Goal: Task Accomplishment & Management: Use online tool/utility

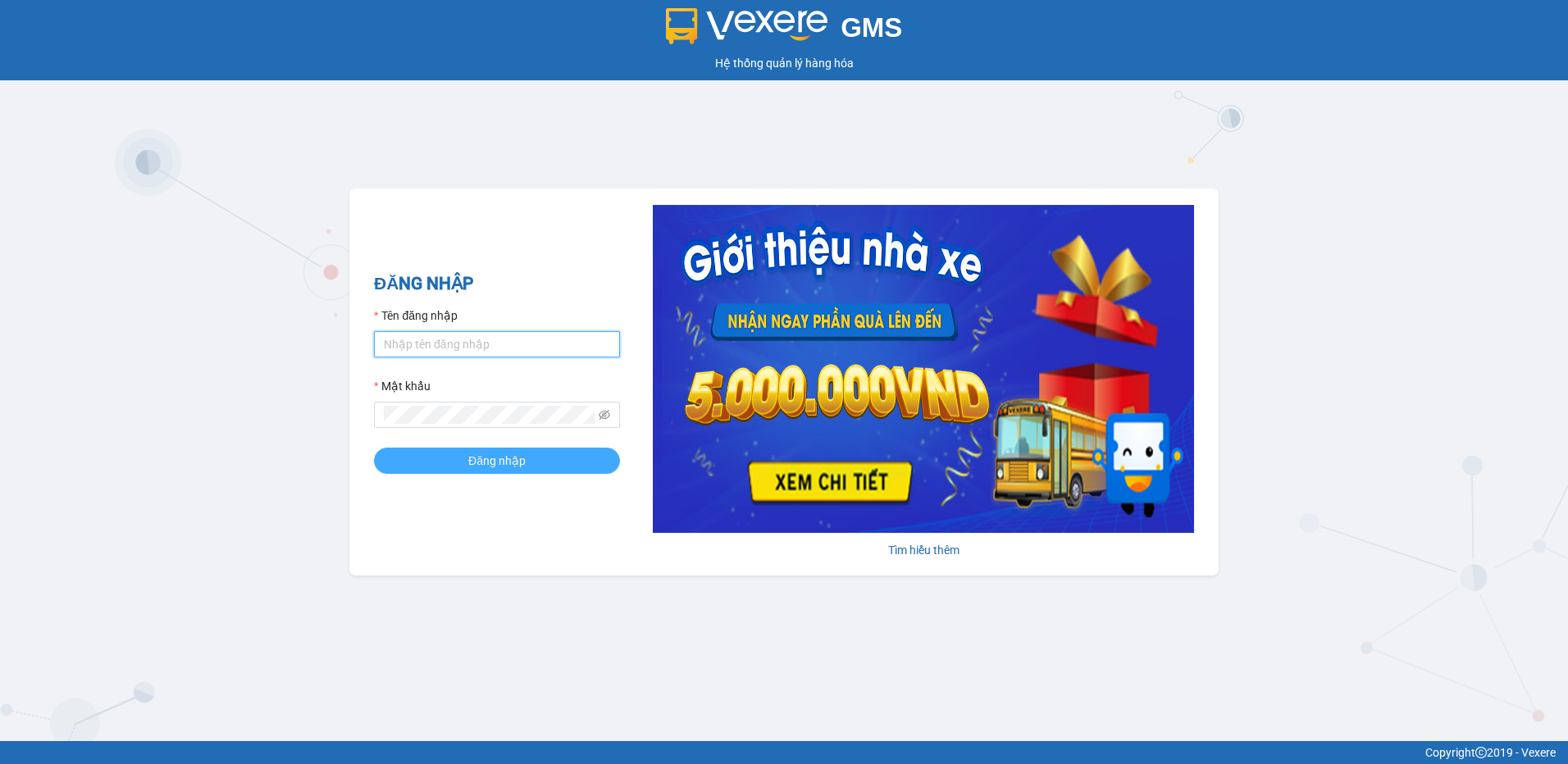
type input "thang.vtp"
click at [463, 454] on button "Đăng nhập" at bounding box center [497, 461] width 246 height 26
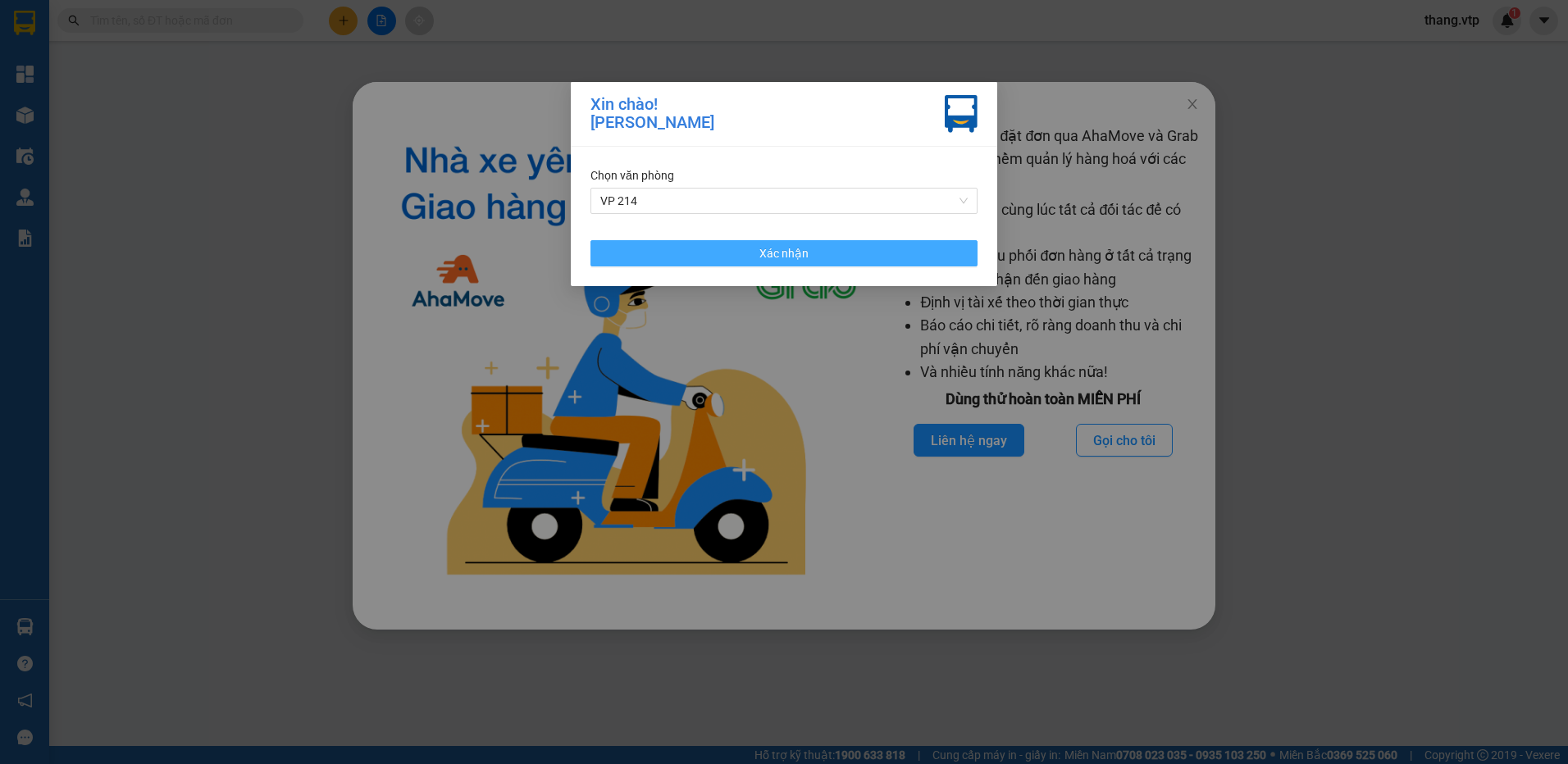
click at [677, 254] on button "Xác nhận" at bounding box center [783, 253] width 387 height 26
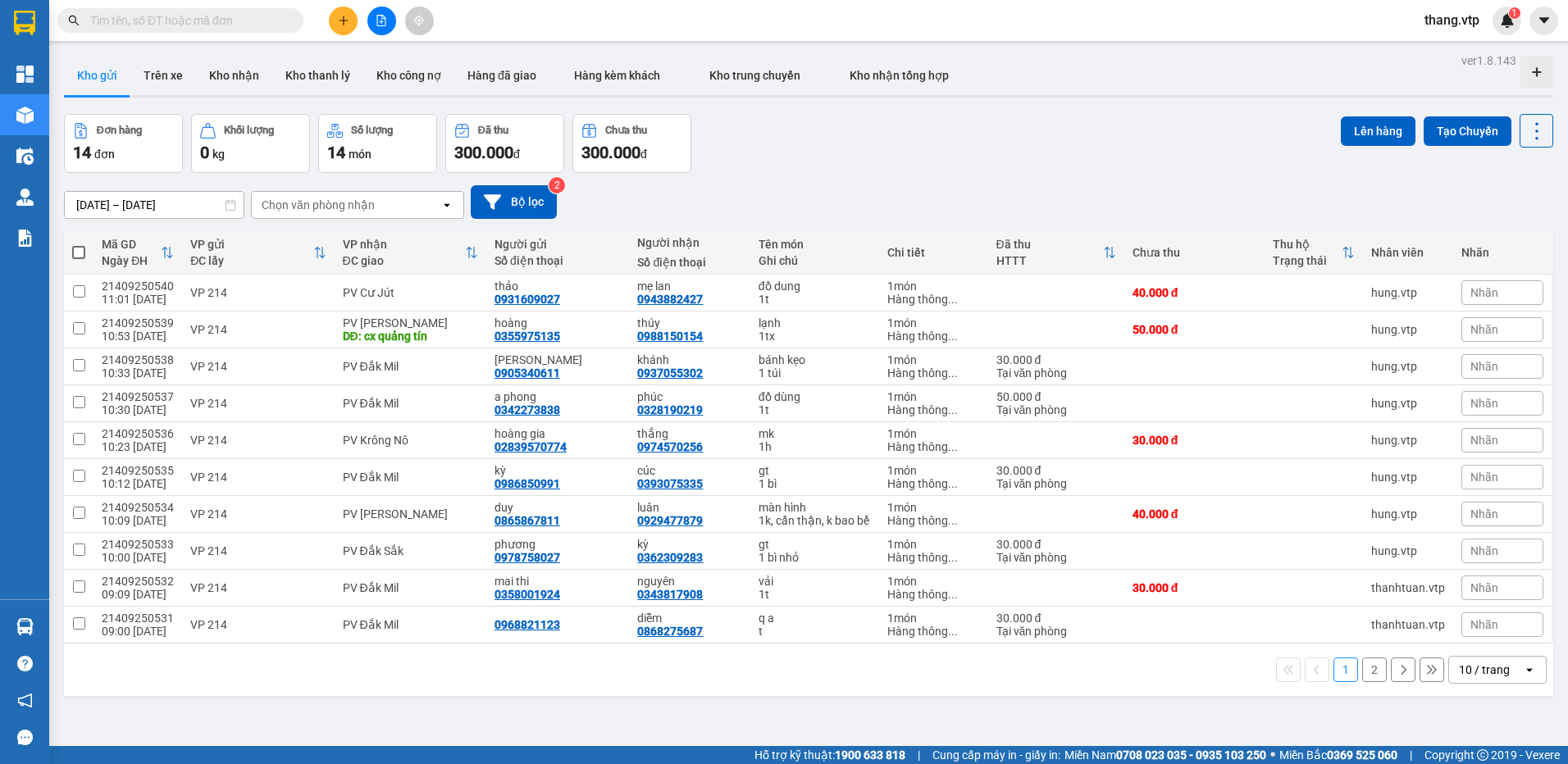
click at [181, 18] on input "text" at bounding box center [187, 20] width 194 height 18
click at [509, 7] on div "Kết quả tìm kiếm ( 0 ) Bộ lọc No Data thang.vtp 1" at bounding box center [784, 21] width 1568 height 41
click at [395, 22] on button at bounding box center [381, 21] width 28 height 28
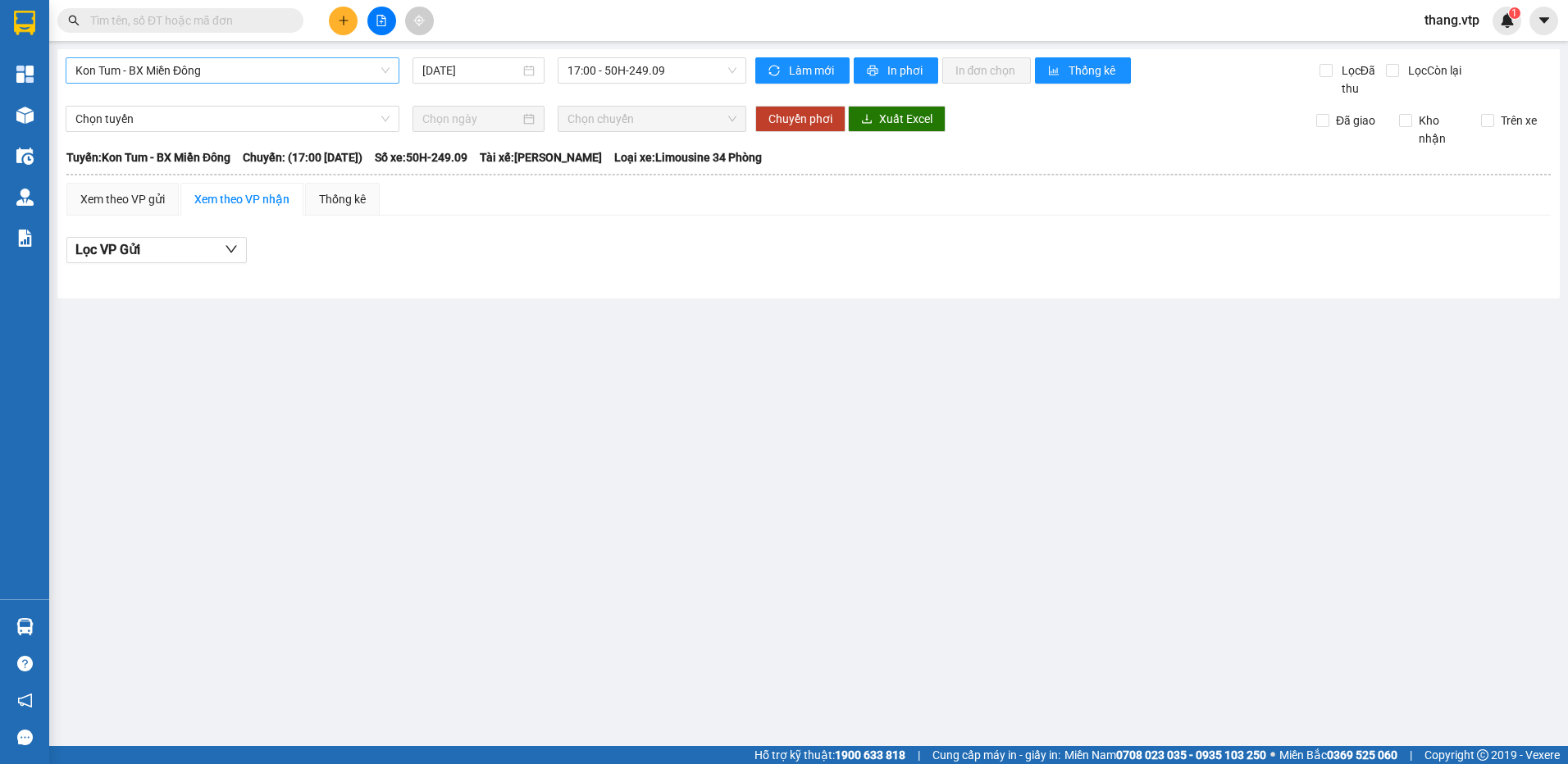
click at [233, 59] on span "Kon Tum - BX Miền Đông" at bounding box center [233, 71] width 314 height 25
click at [120, 69] on span "Kon Tum - BX Miền Đông" at bounding box center [233, 71] width 314 height 25
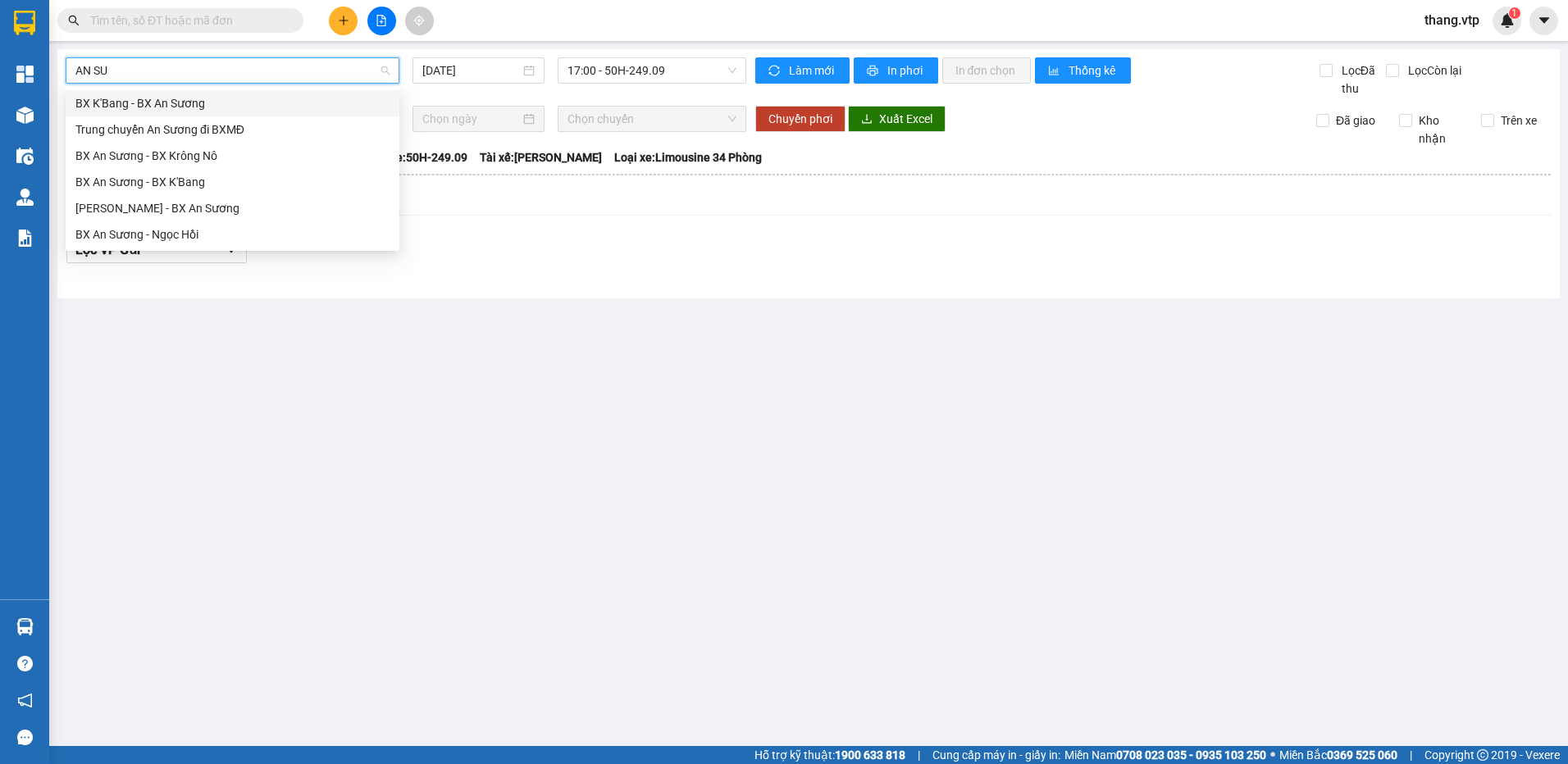
type input "AN SUO"
click at [170, 179] on div "BX An Sương - BX K'Bang" at bounding box center [233, 182] width 314 height 18
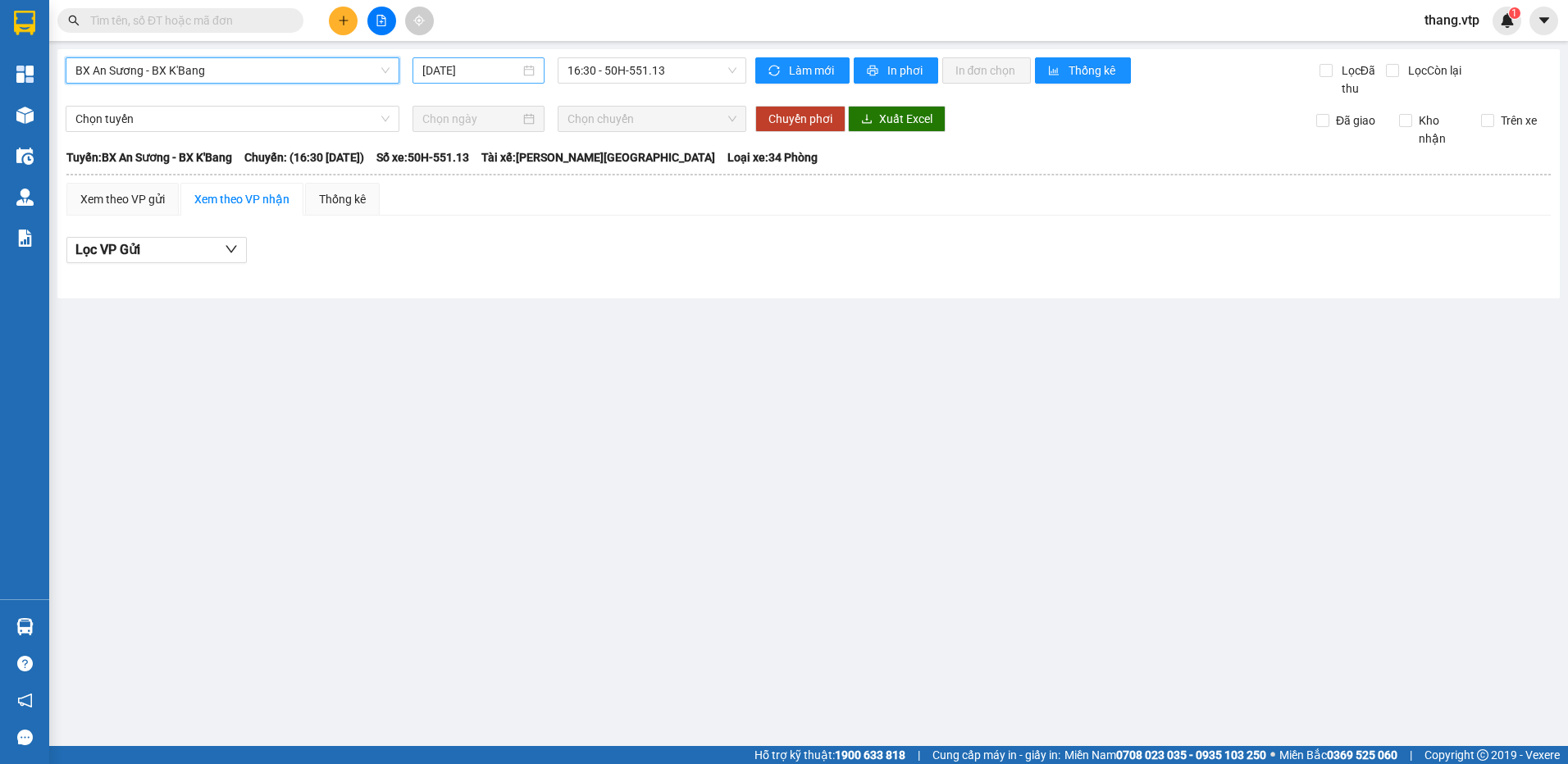
click at [466, 75] on input "14/09/2025" at bounding box center [470, 70] width 96 height 18
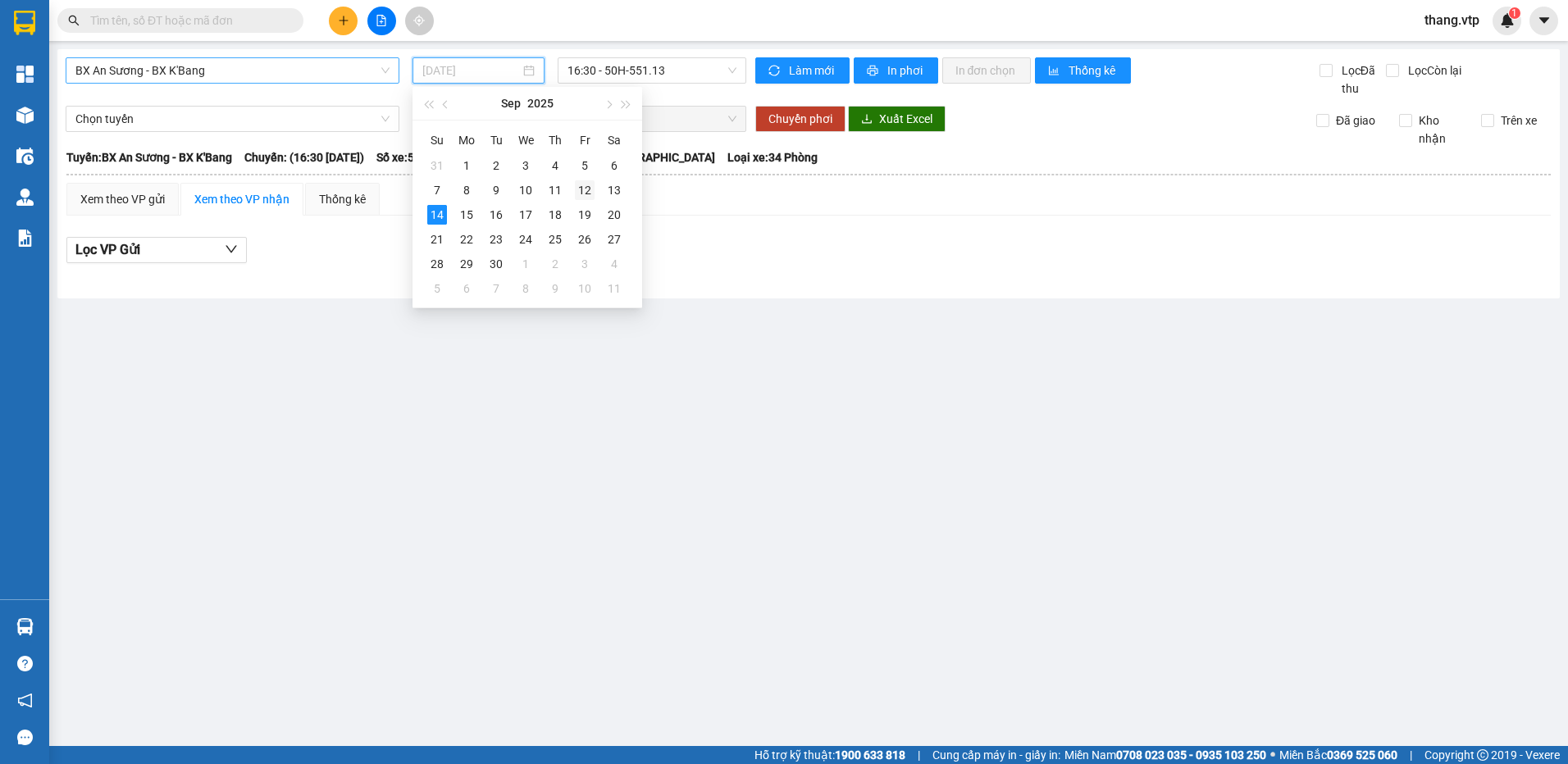
click at [587, 185] on div "12" at bounding box center [584, 189] width 20 height 20
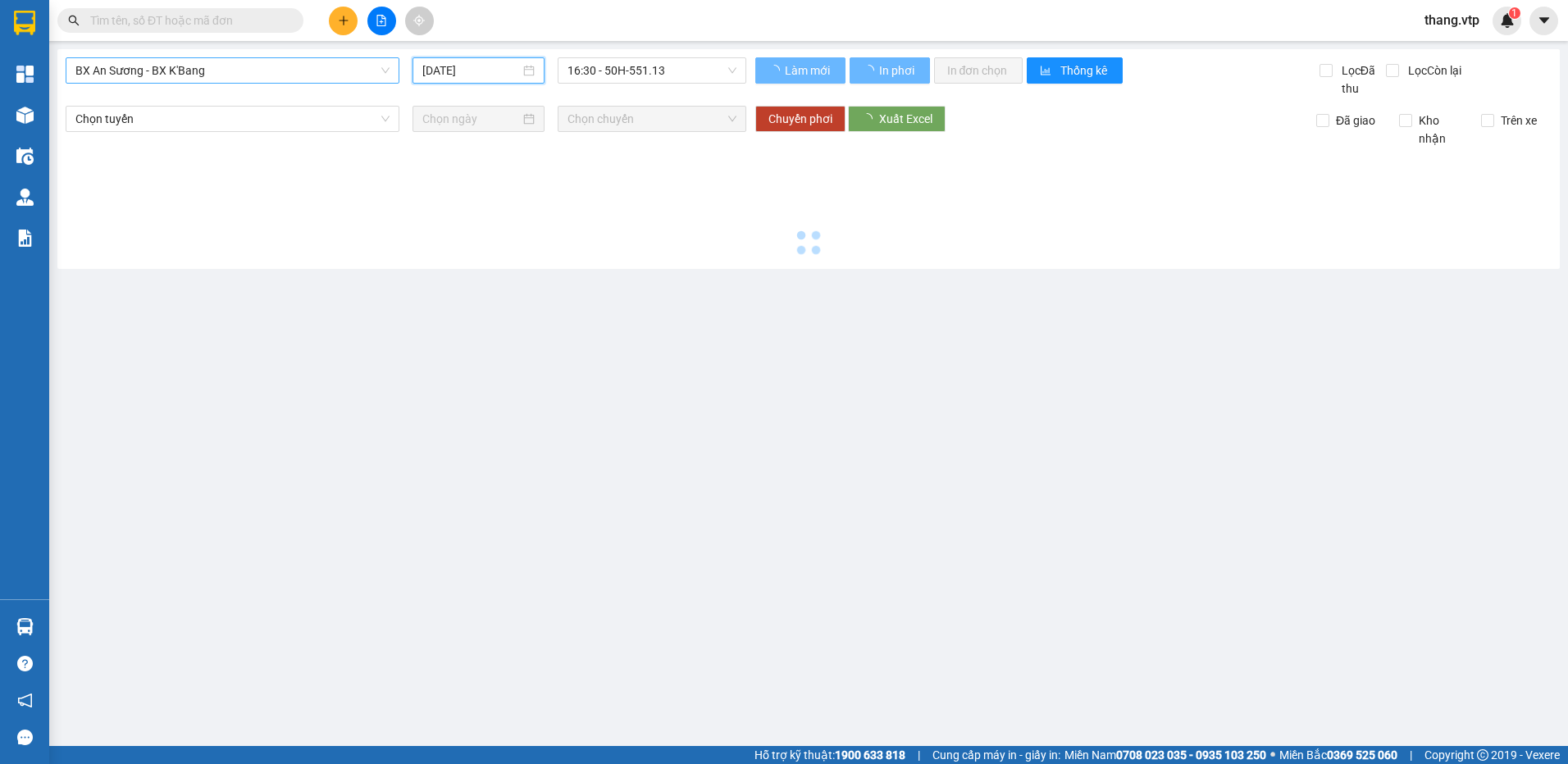
type input "12/09/2025"
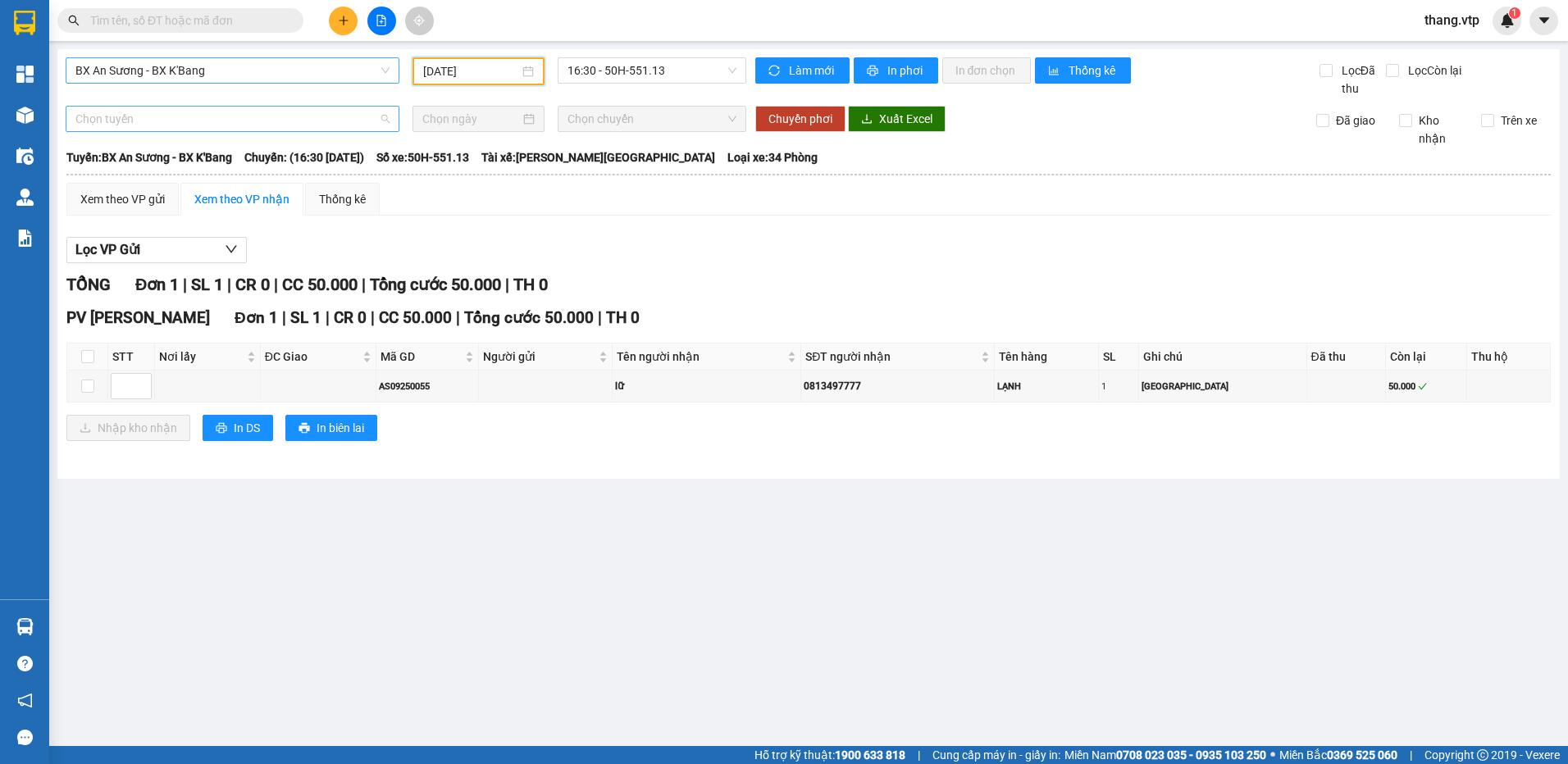
click at [158, 115] on span "Chọn tuyến" at bounding box center [233, 119] width 314 height 25
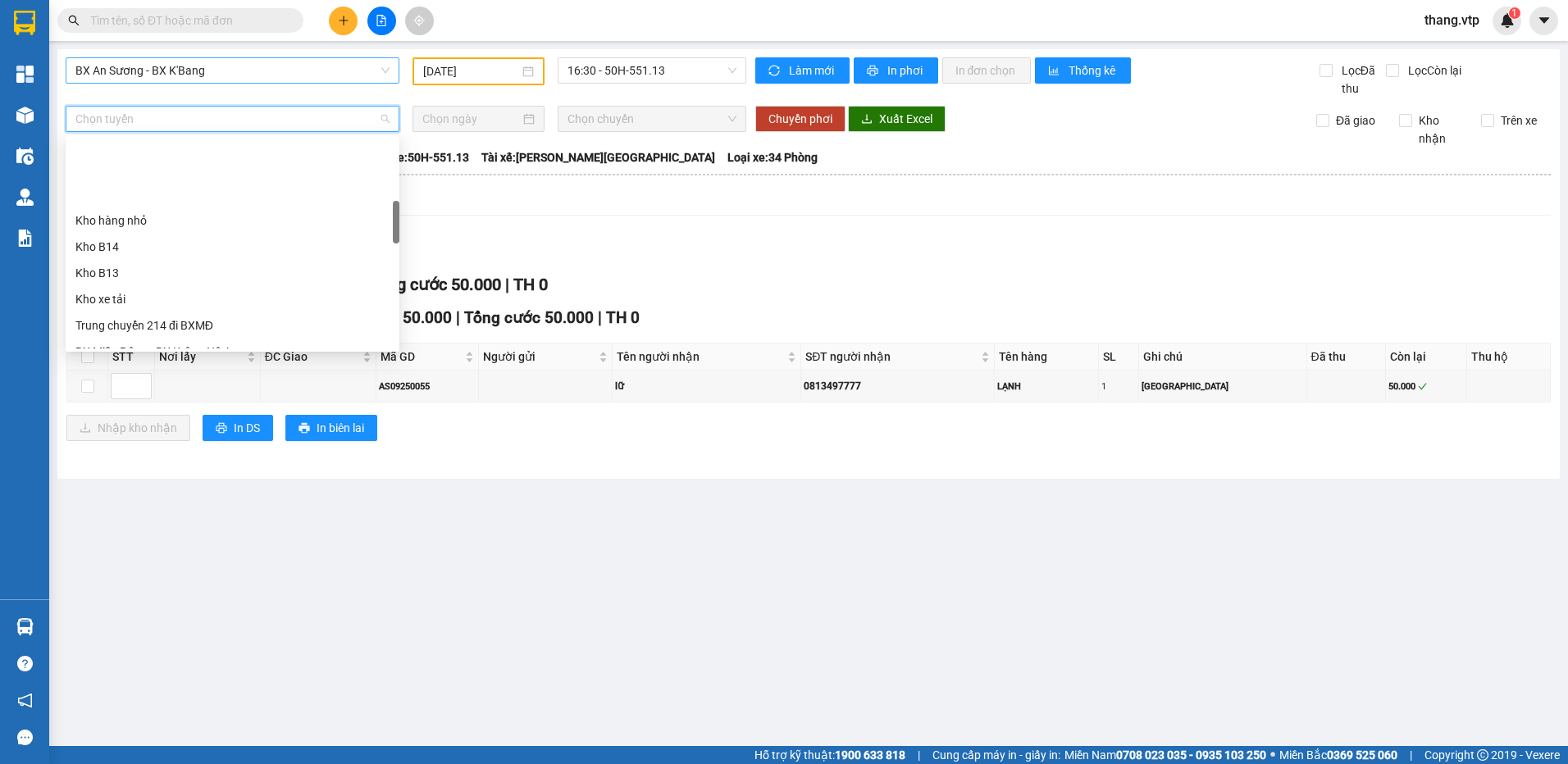
scroll to position [492, 0]
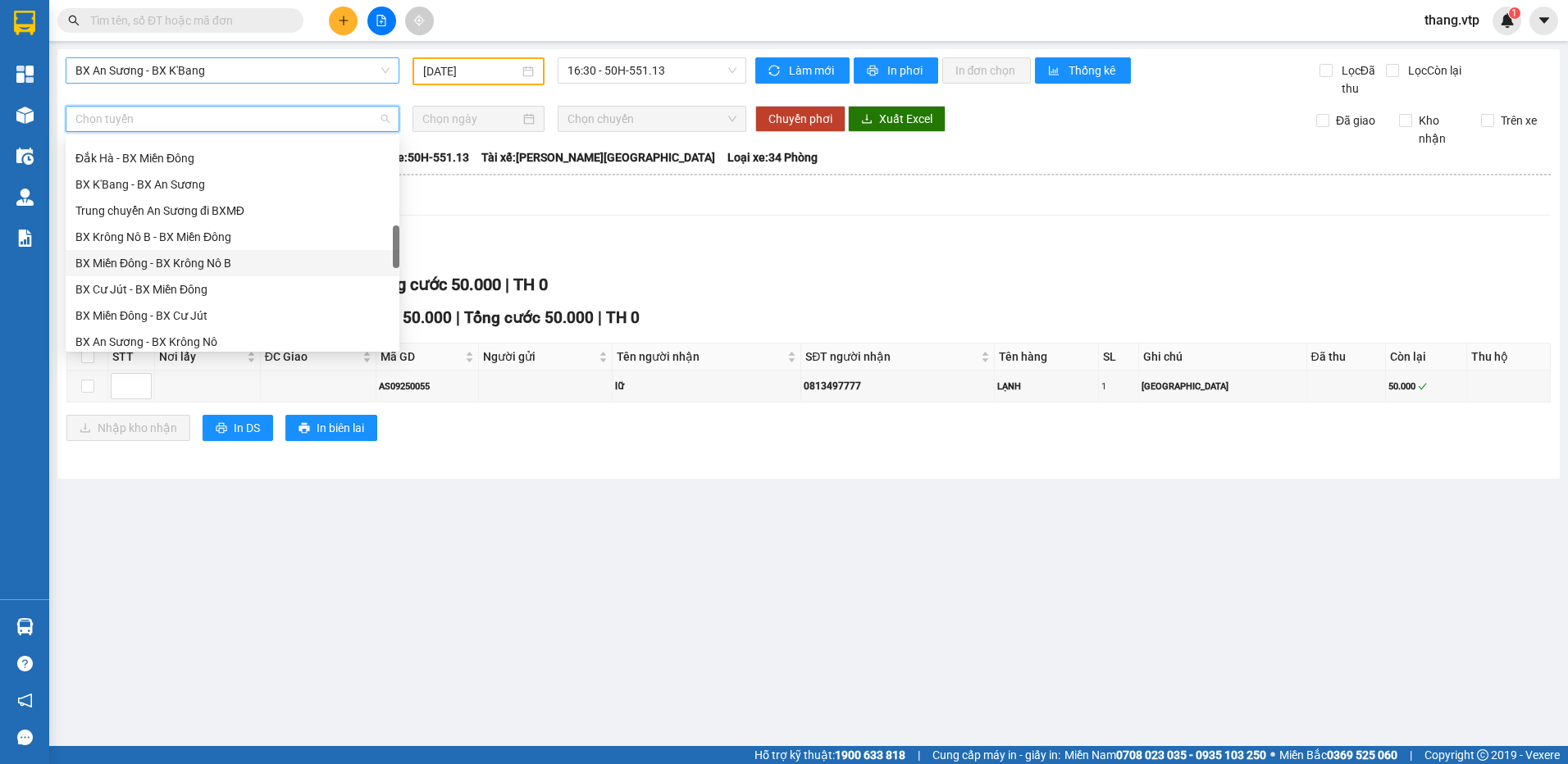
click at [236, 264] on div "BX Miền Đông - BX Krông Nô B" at bounding box center [233, 263] width 314 height 18
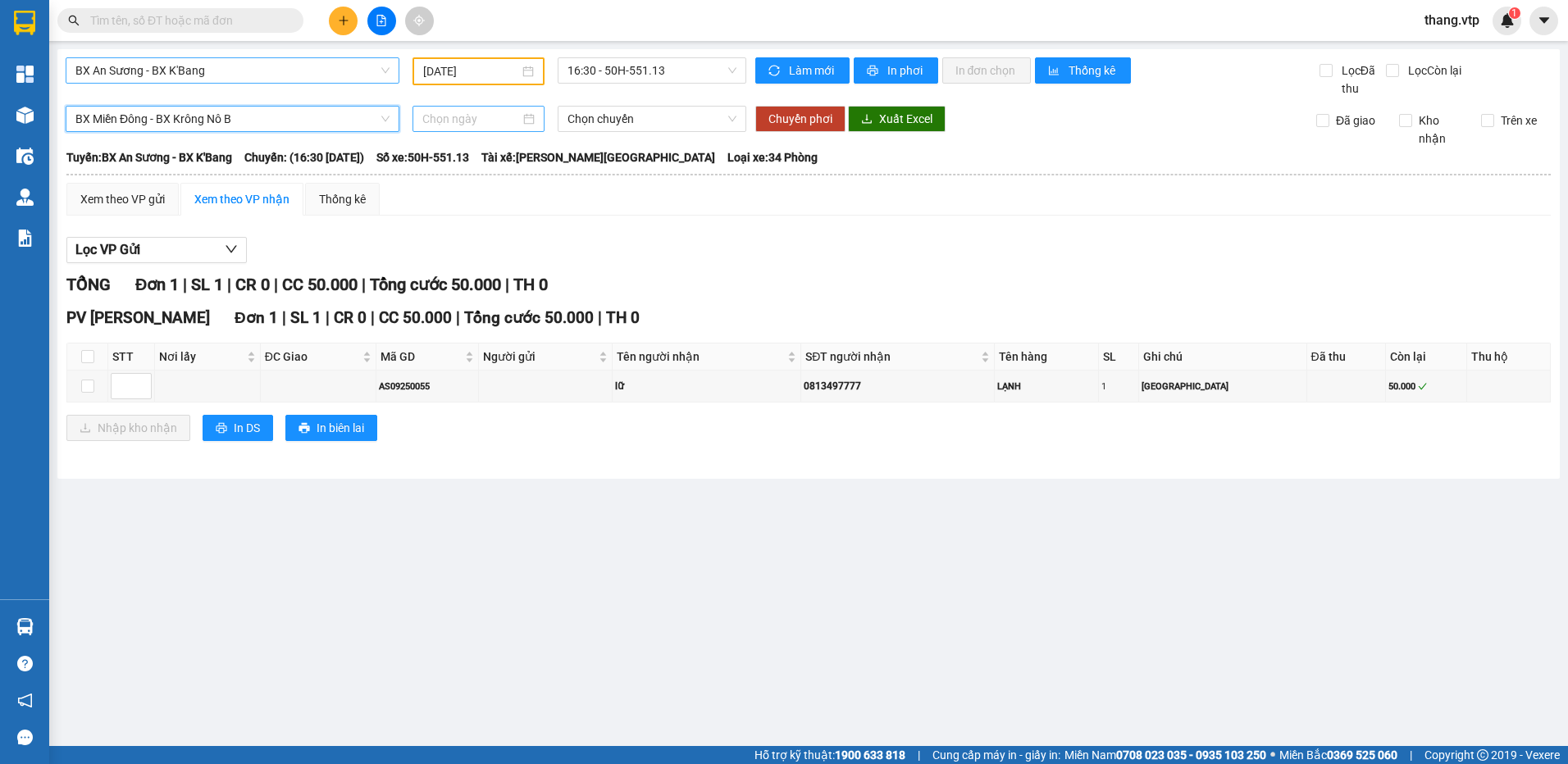
click at [454, 121] on input at bounding box center [470, 119] width 96 height 18
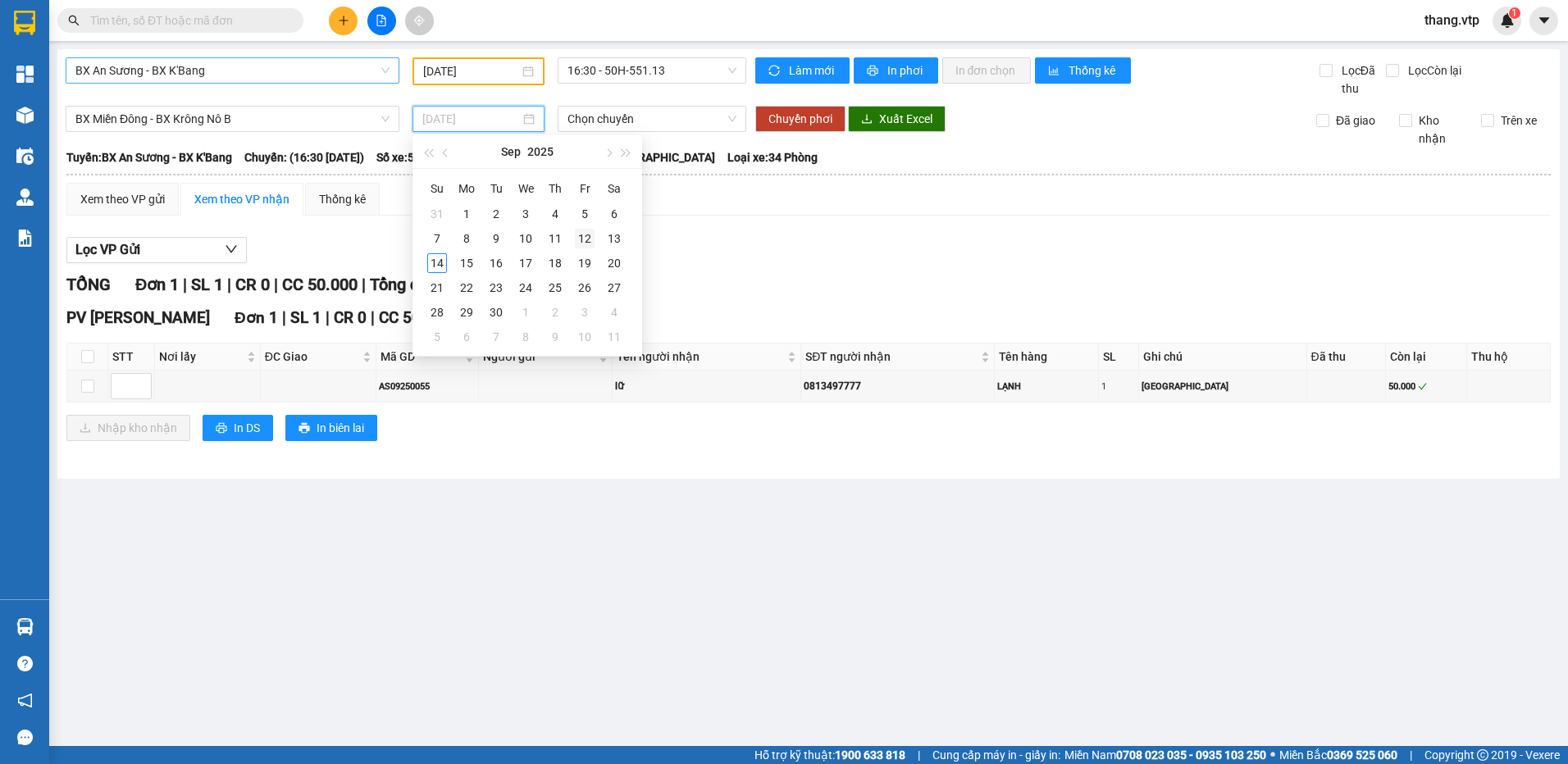
type input "12/09/2025"
click at [581, 233] on div "12" at bounding box center [584, 239] width 20 height 20
type input "12/09/2025"
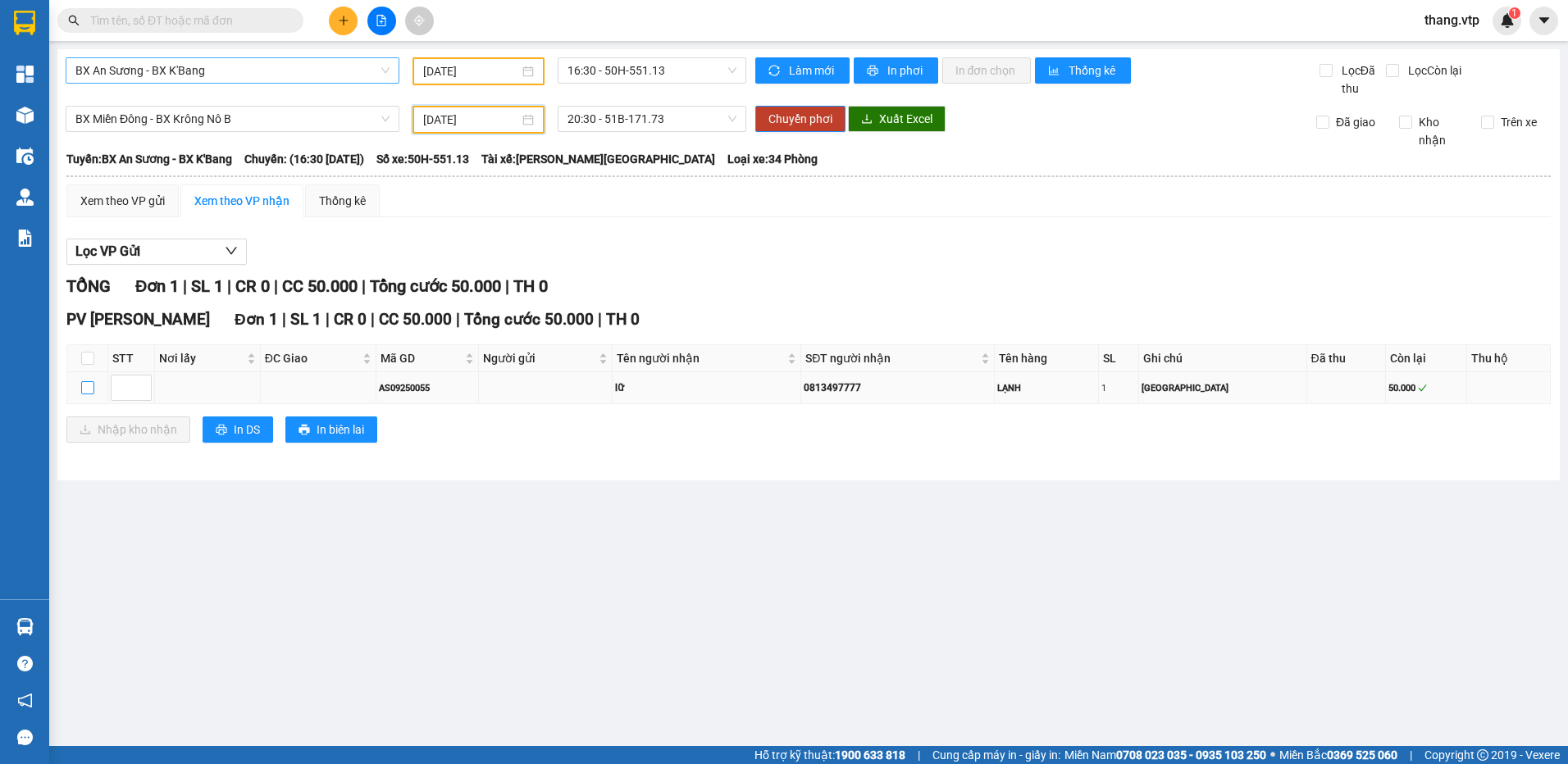
click at [88, 389] on input "checkbox" at bounding box center [87, 388] width 13 height 13
checkbox input "true"
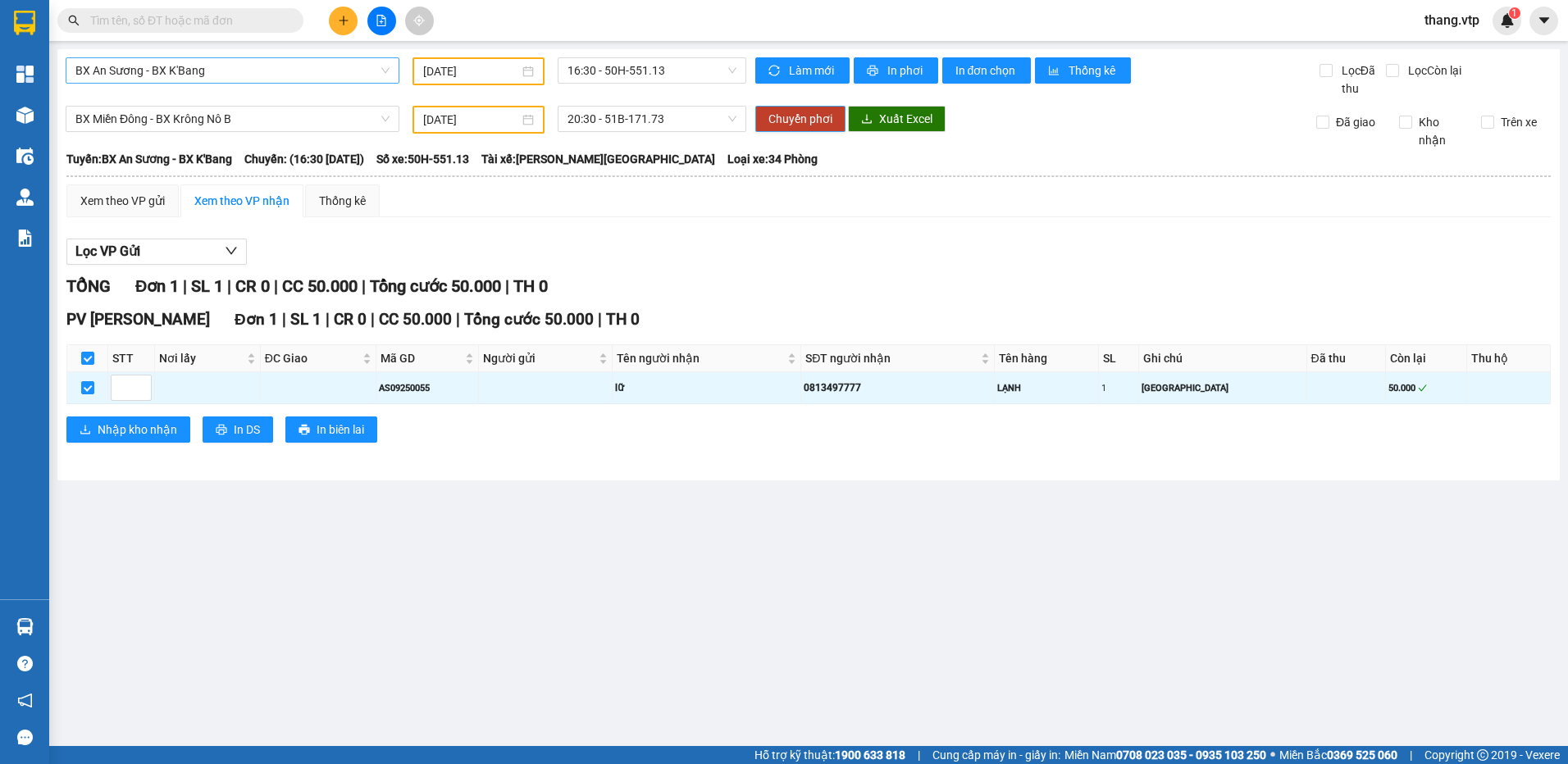
click at [806, 123] on span "Chuyển phơi" at bounding box center [800, 119] width 64 height 18
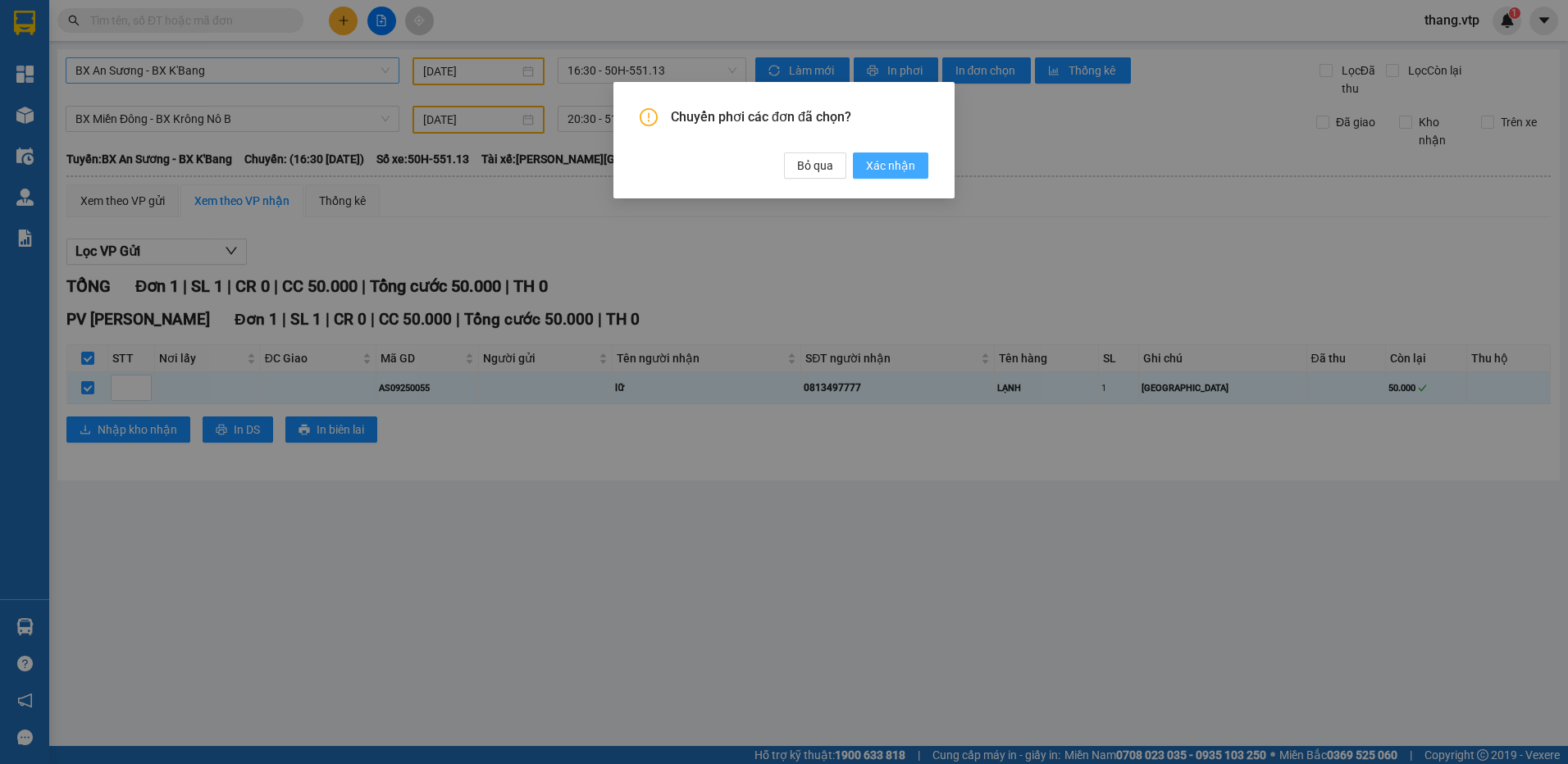
click at [883, 162] on span "Xác nhận" at bounding box center [890, 165] width 49 height 18
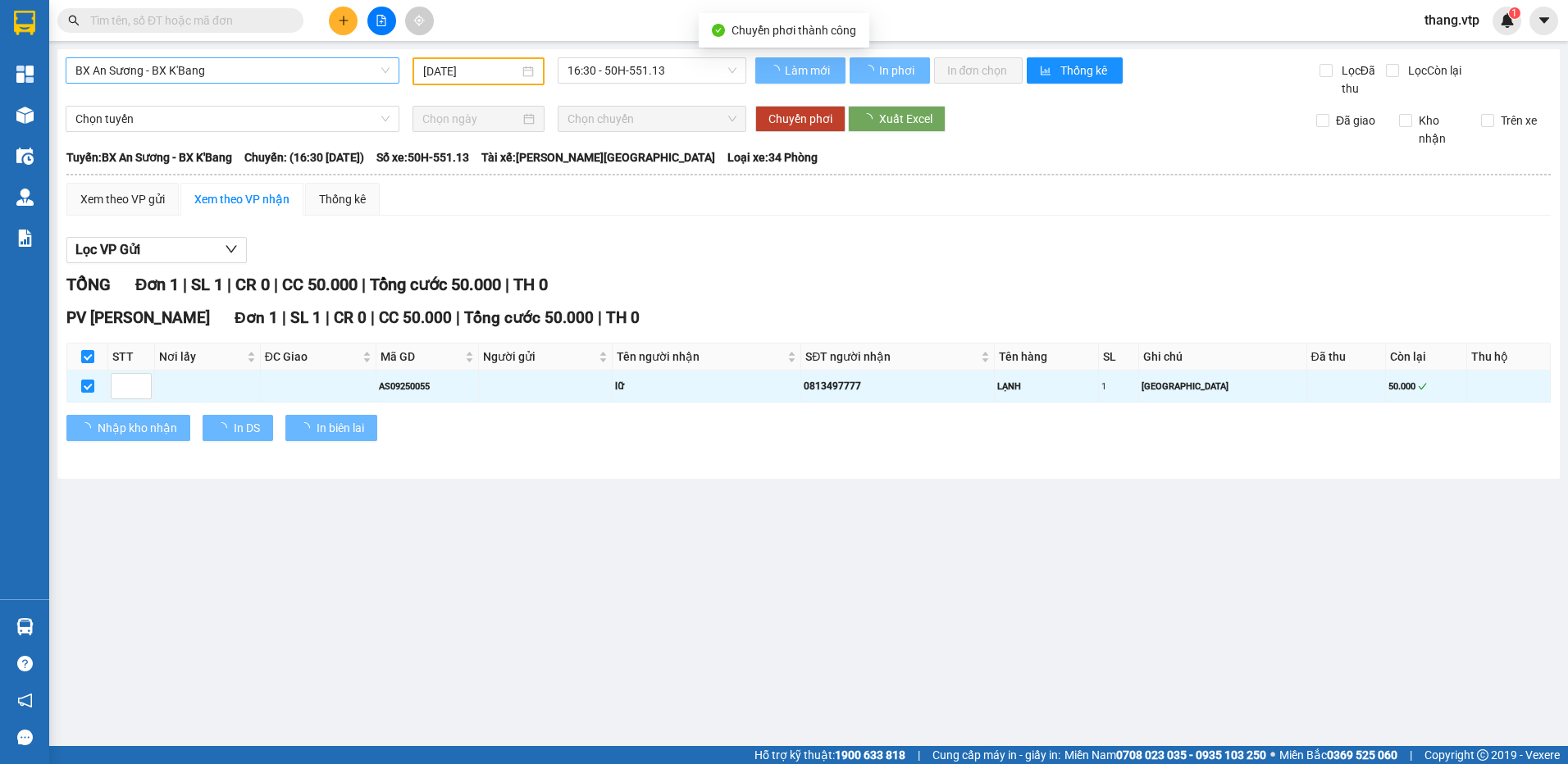
checkbox input "false"
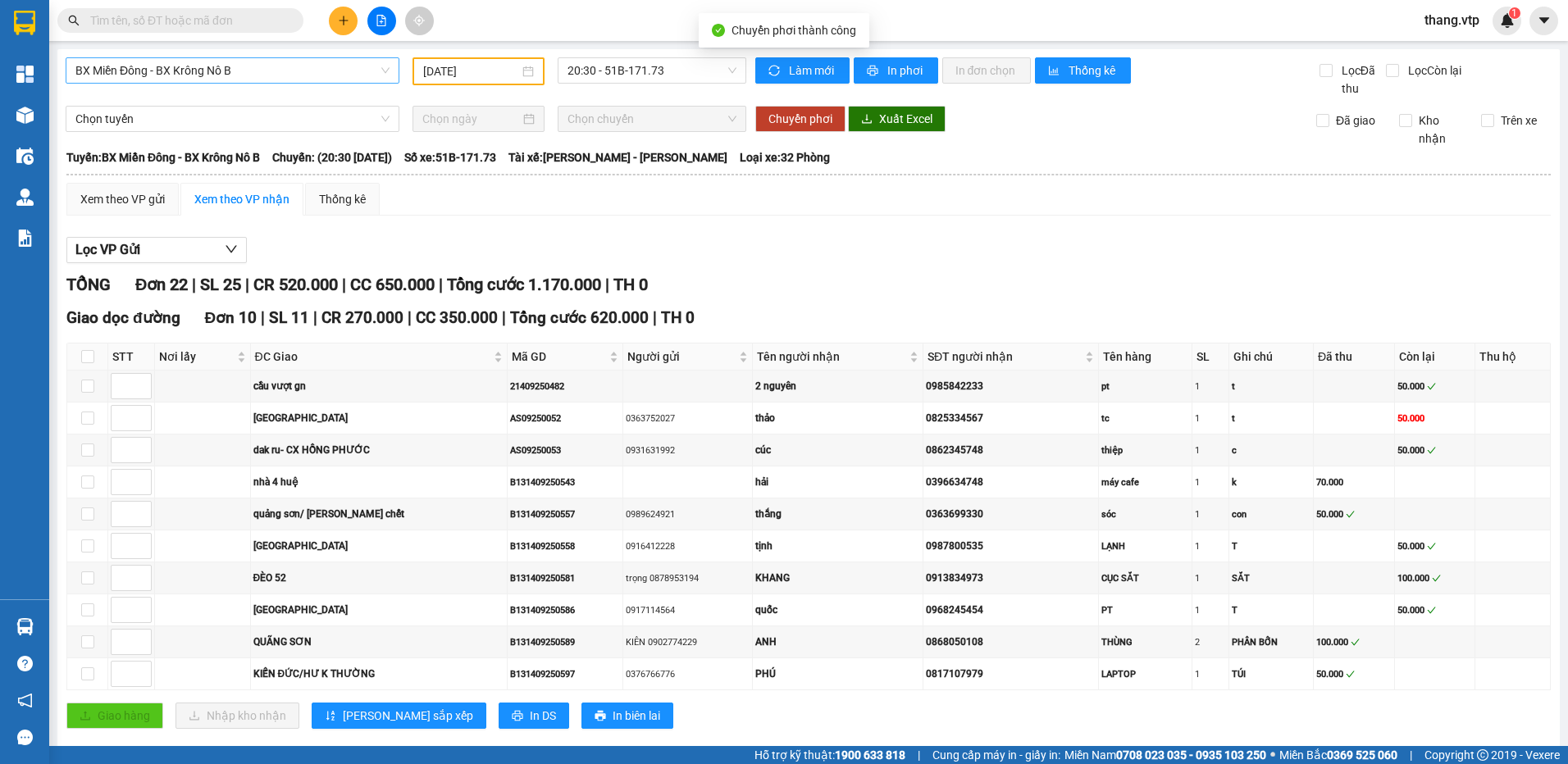
checkbox input "false"
click at [234, 73] on span "BX Miền Đông - BX Krông Nô B" at bounding box center [233, 71] width 314 height 25
